Goal: Task Accomplishment & Management: Manage account settings

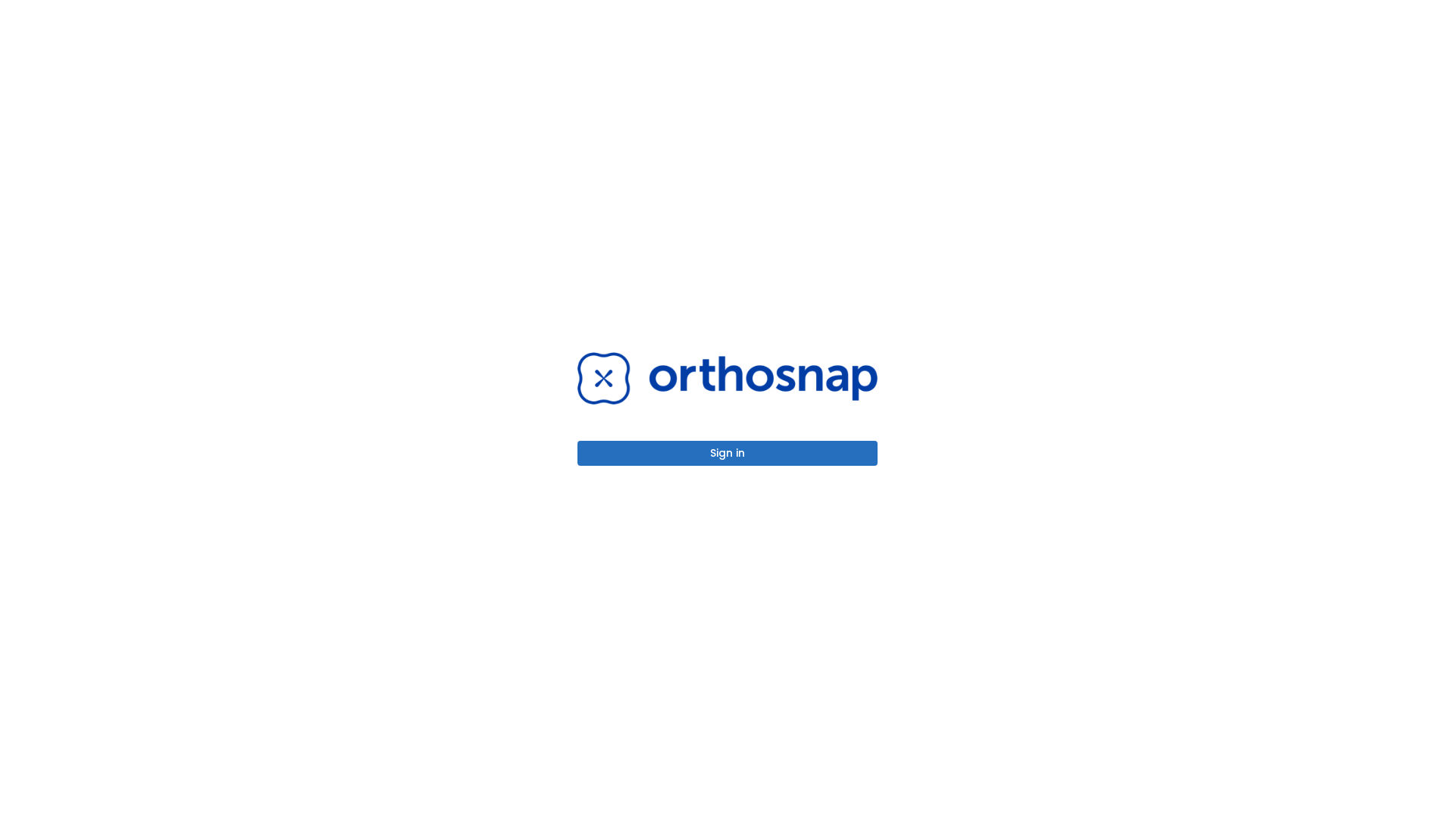
click at [727, 453] on button "Sign in" at bounding box center [727, 453] width 300 height 25
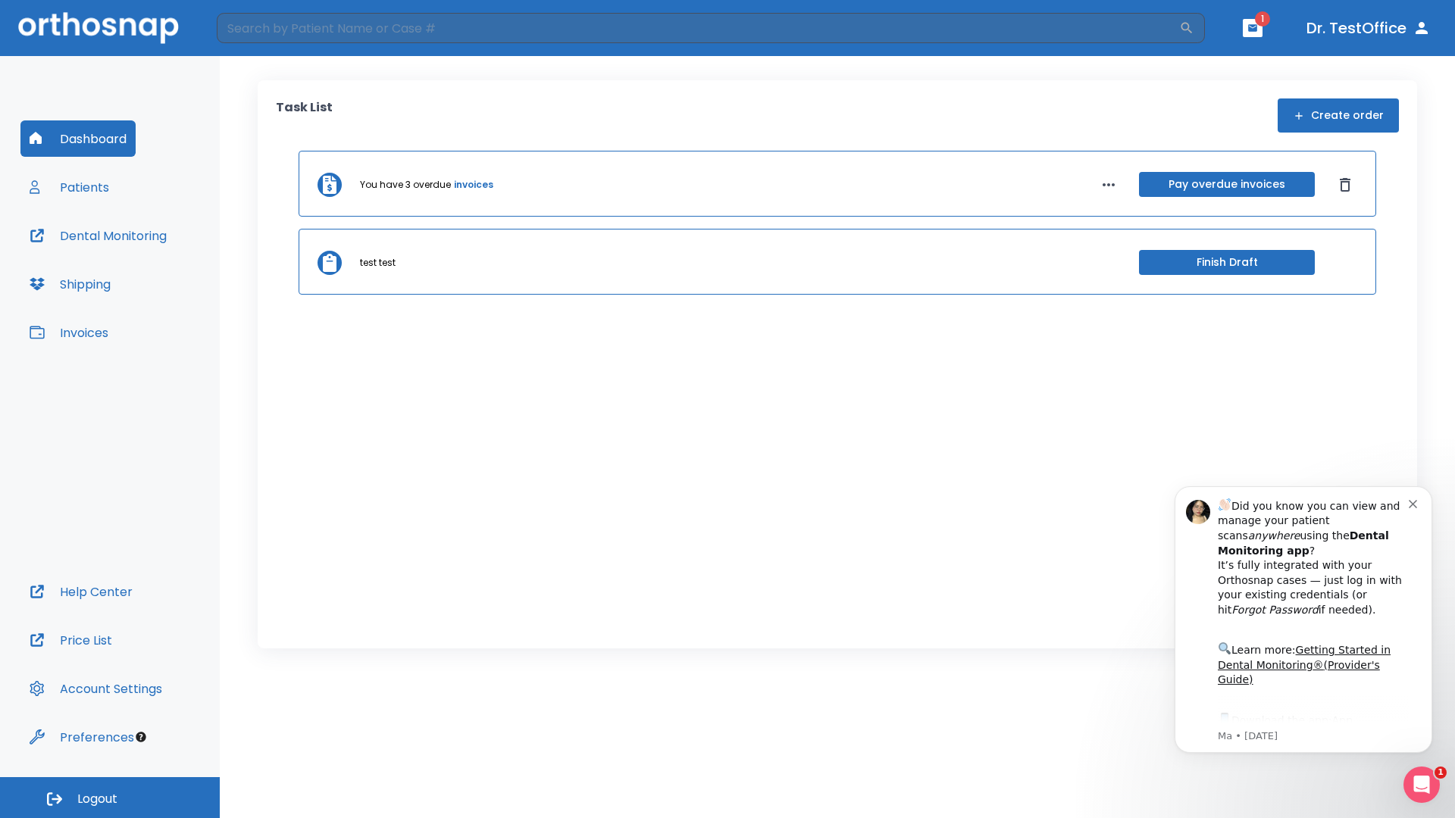
click at [110, 798] on span "Logout" at bounding box center [97, 799] width 40 height 17
